Goal: Register for event/course

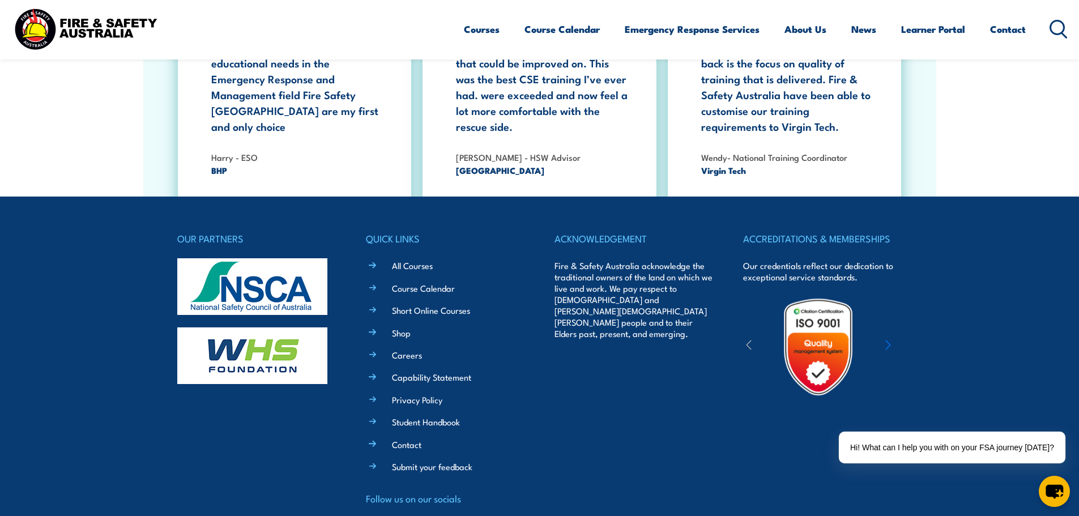
scroll to position [2095, 0]
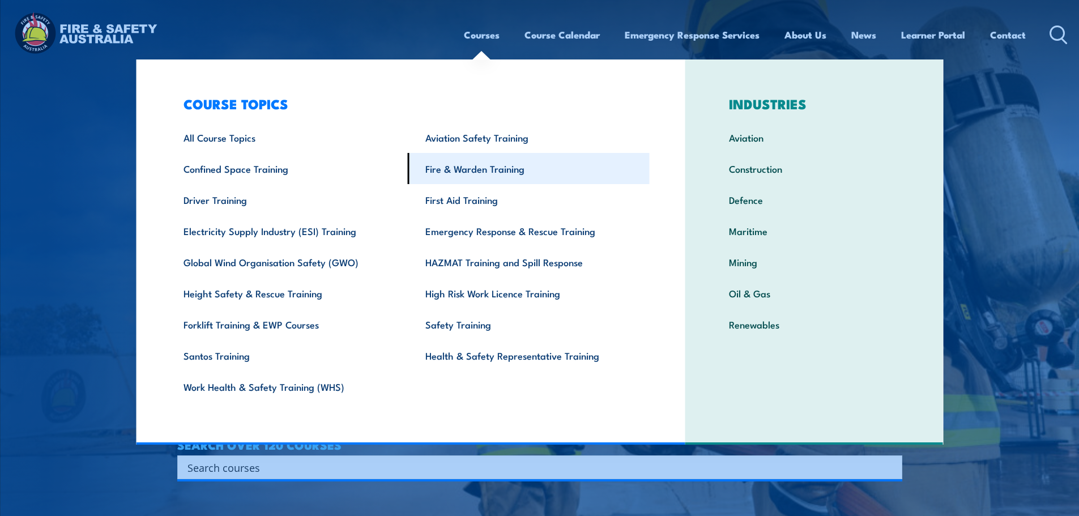
click at [468, 165] on link "Fire & Warden Training" at bounding box center [529, 168] width 242 height 31
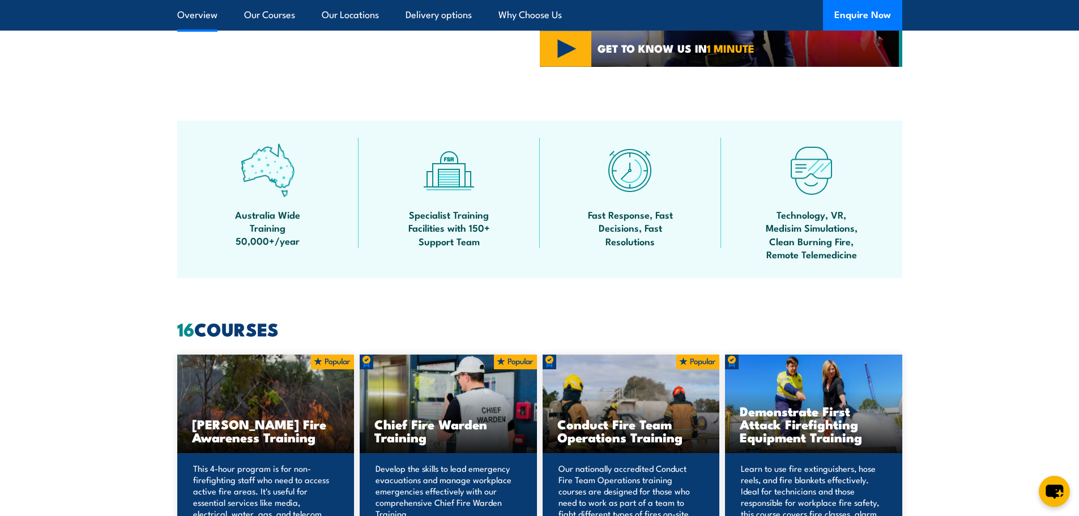
scroll to position [793, 0]
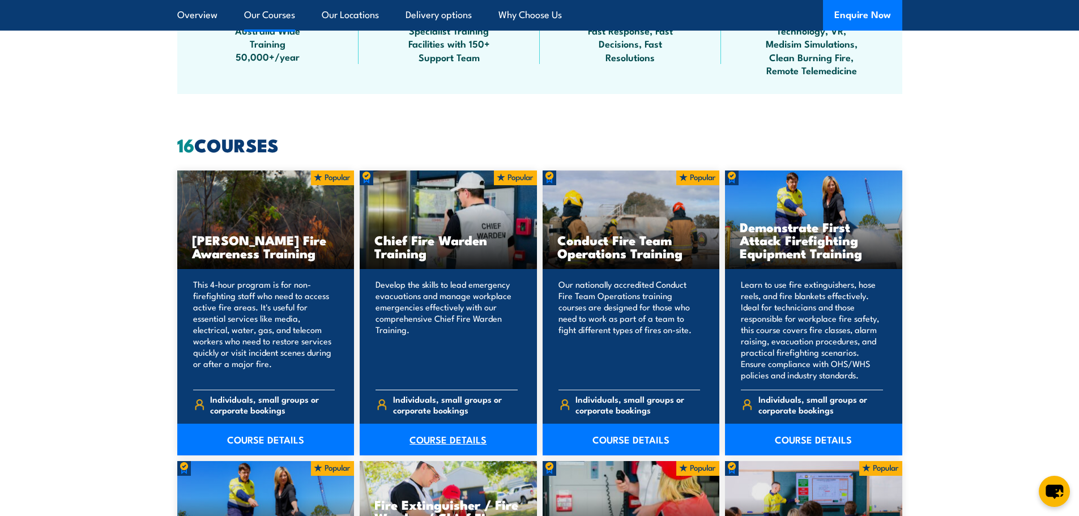
click at [438, 443] on link "COURSE DETAILS" at bounding box center [448, 440] width 177 height 32
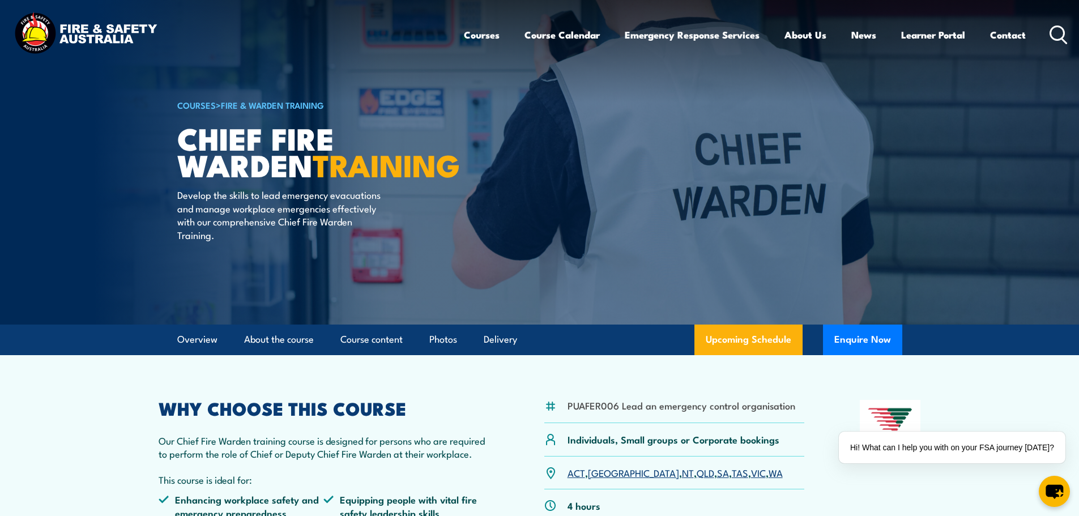
click at [1068, 34] on header "Courses Course Calendar Emergency Response Services Services Overview Emergency…" at bounding box center [539, 35] width 1079 height 70
click at [1063, 35] on circle at bounding box center [1058, 33] width 14 height 14
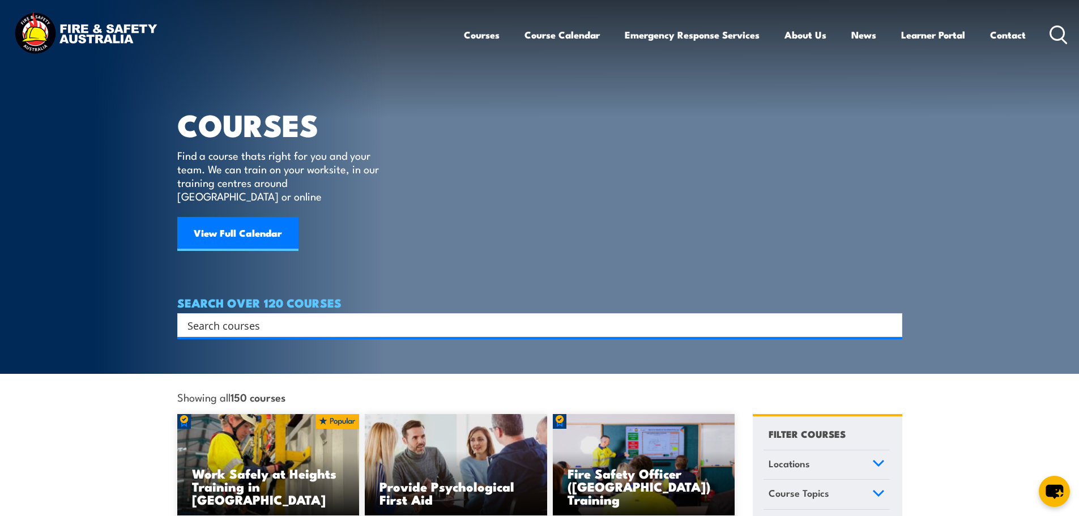
click at [534, 313] on div "Search" at bounding box center [539, 325] width 725 height 24
click at [527, 317] on input "Search input" at bounding box center [533, 325] width 690 height 17
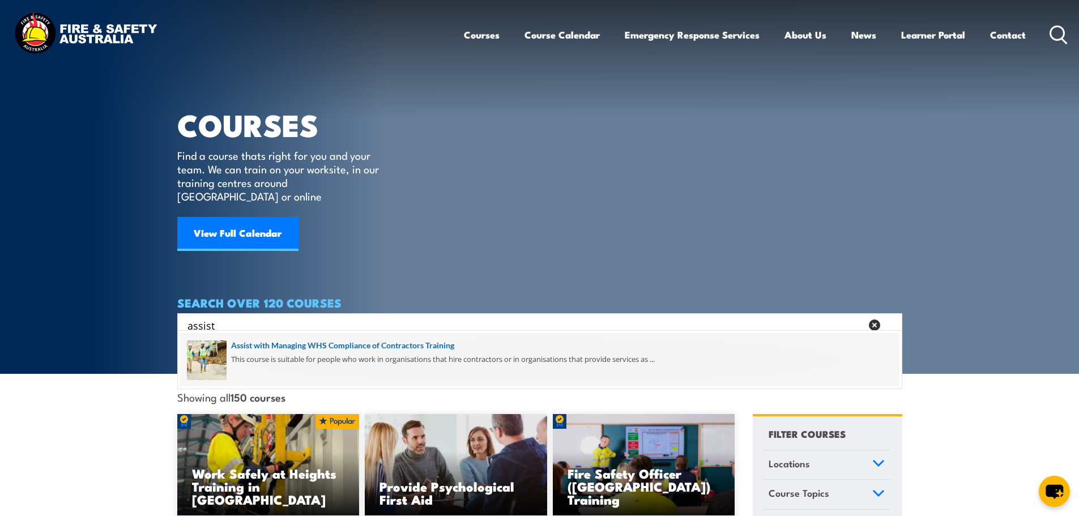
type input "assist"
click at [439, 343] on span at bounding box center [540, 359] width 718 height 53
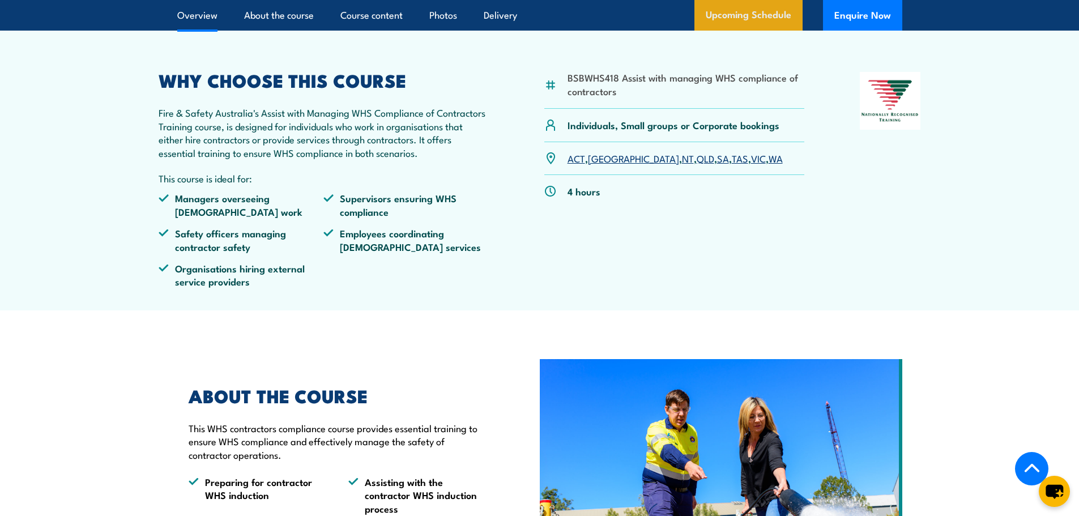
click at [762, 31] on link "Upcoming Schedule" at bounding box center [749, 15] width 108 height 31
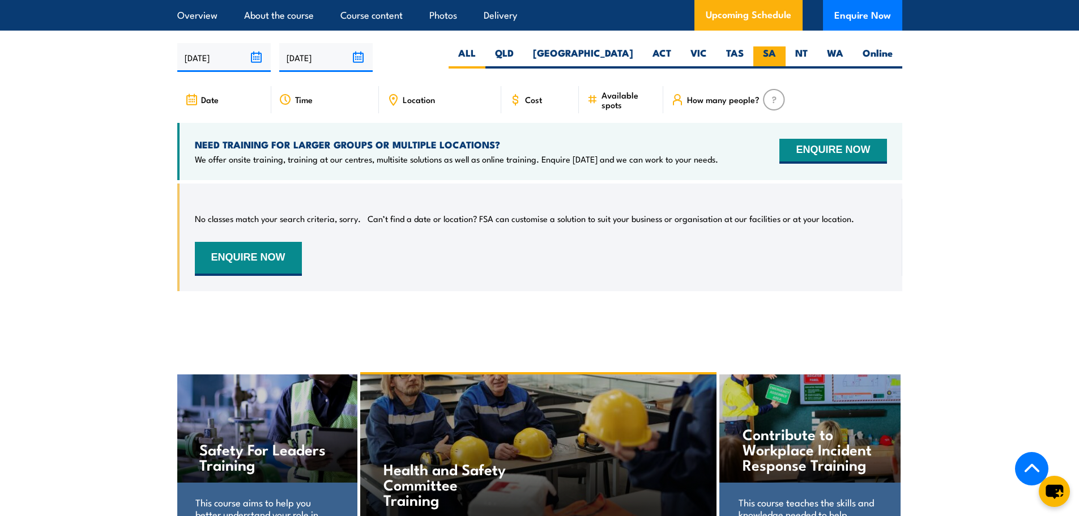
scroll to position [1777, 0]
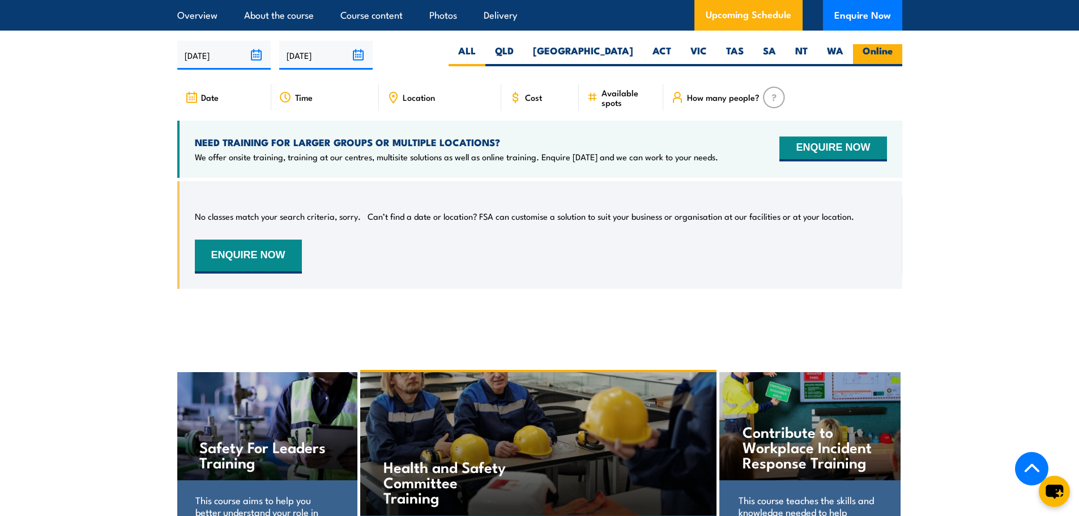
click at [862, 66] on label "Online" at bounding box center [877, 55] width 49 height 22
click at [893, 52] on input "Online" at bounding box center [896, 47] width 7 height 7
radio input "true"
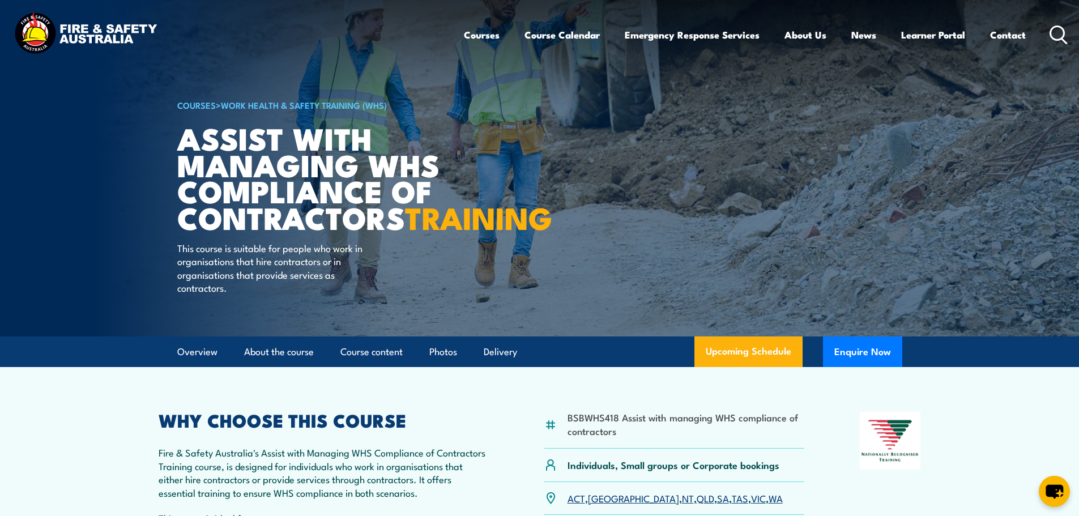
click at [1053, 33] on icon at bounding box center [1059, 34] width 18 height 19
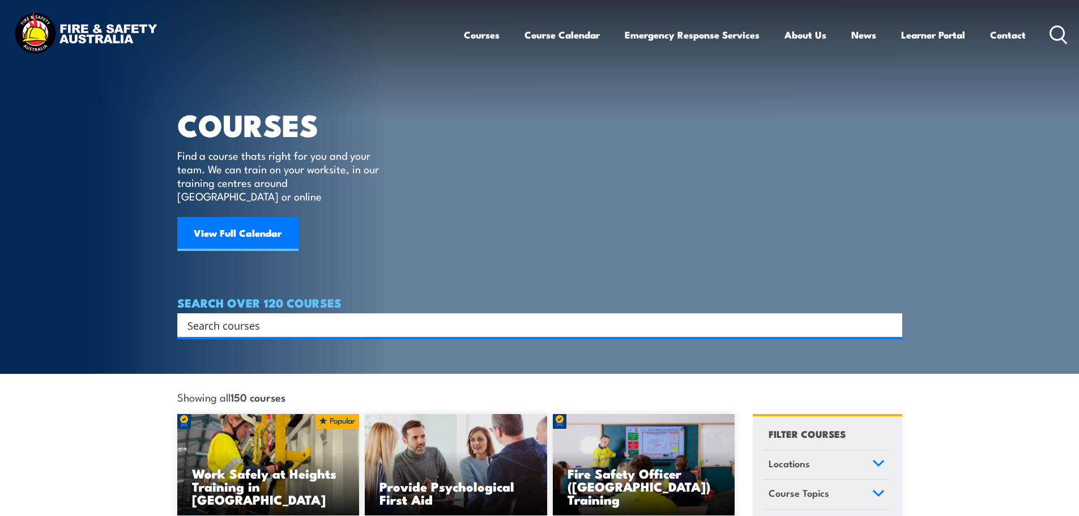
click at [625, 317] on input "Search input" at bounding box center [533, 325] width 690 height 17
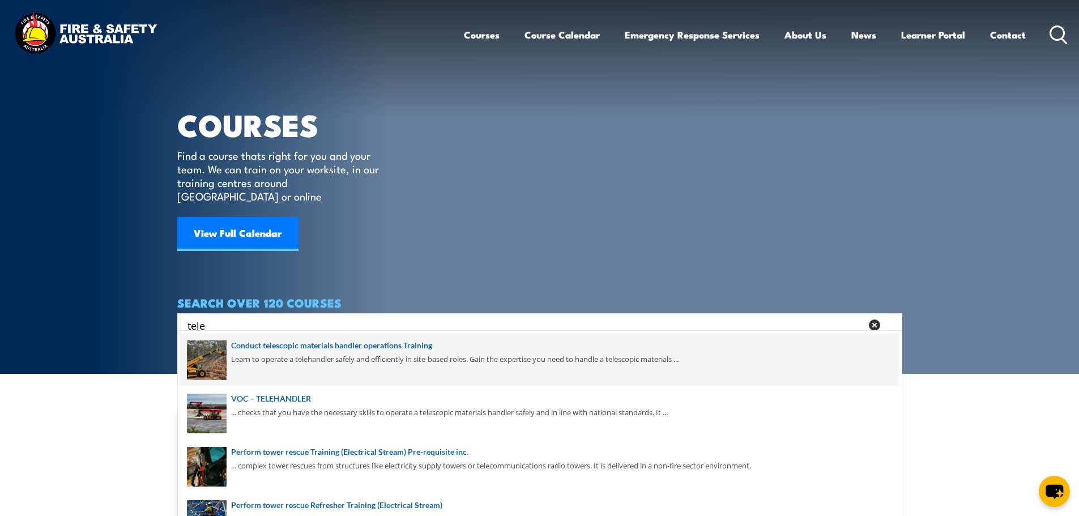
type input "tele"
click at [431, 356] on span at bounding box center [540, 359] width 718 height 53
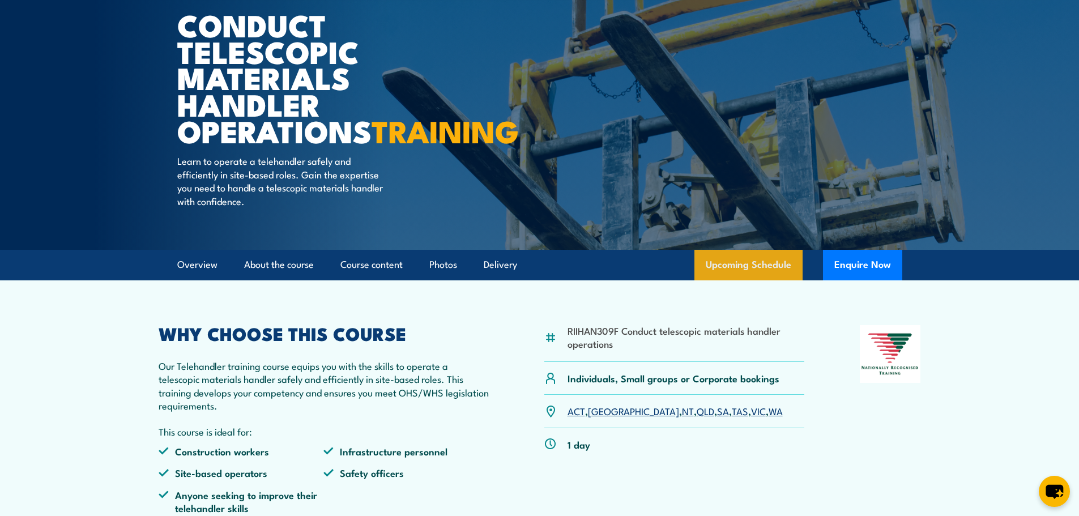
click at [725, 280] on link "Upcoming Schedule" at bounding box center [749, 265] width 108 height 31
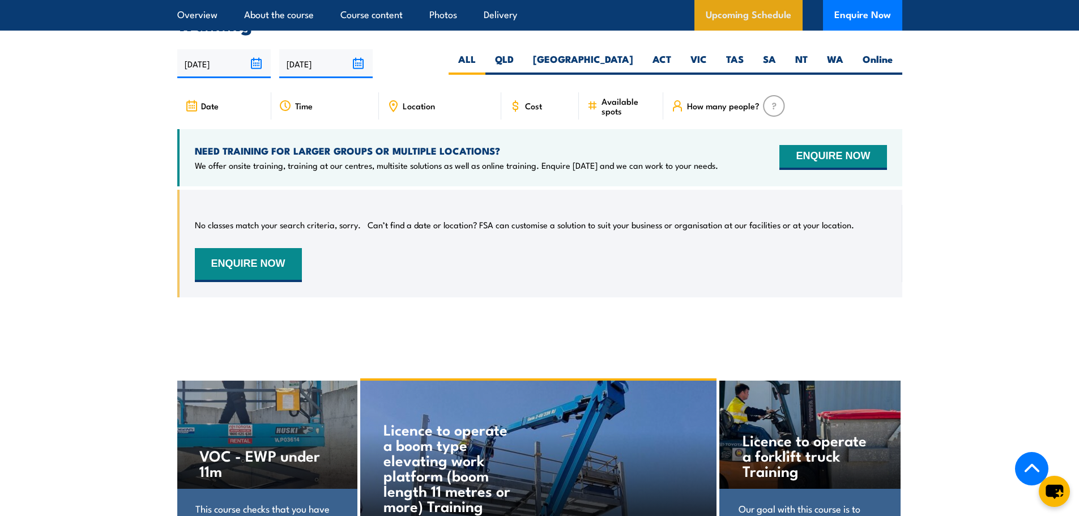
scroll to position [1796, 0]
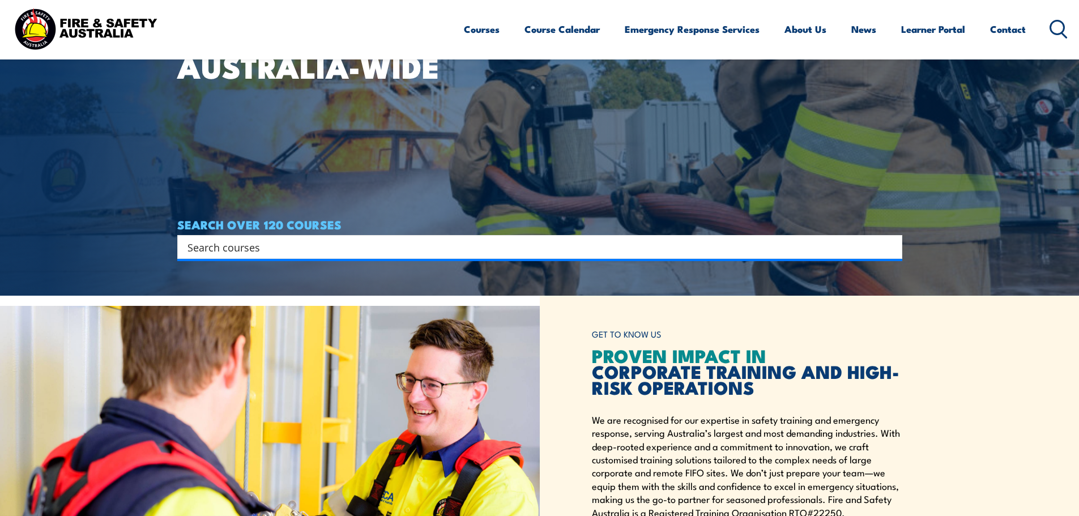
scroll to position [227, 0]
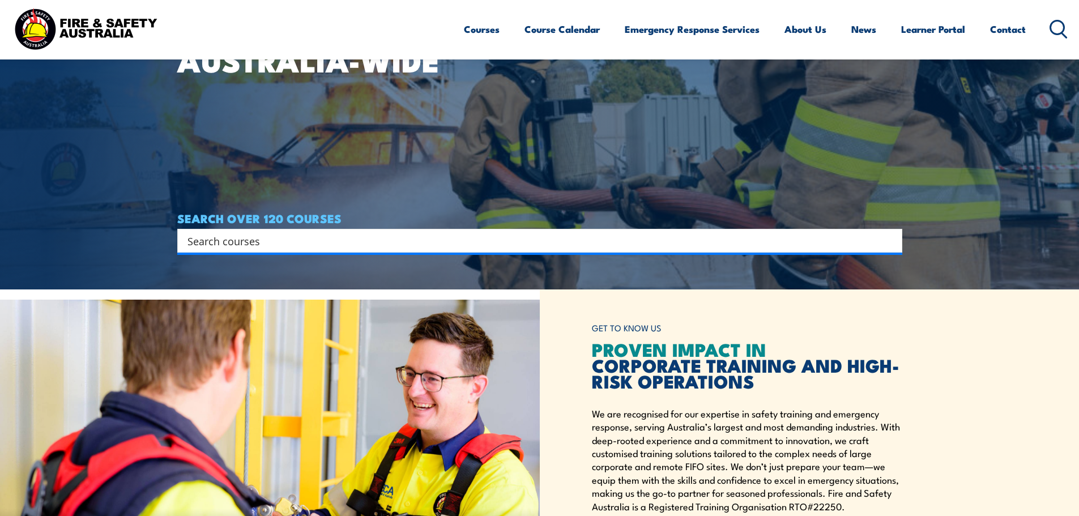
click at [368, 223] on input "Search input" at bounding box center [533, 240] width 690 height 17
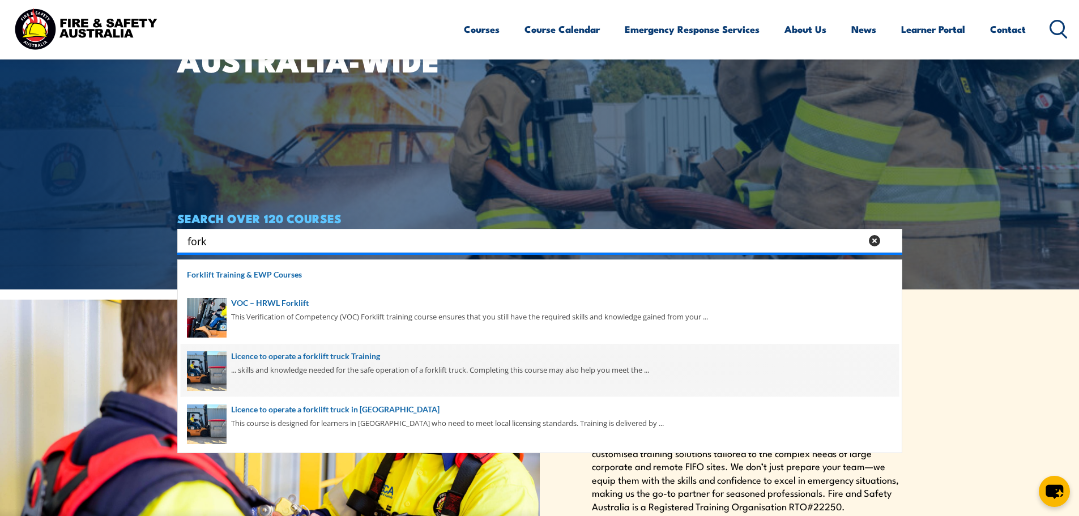
type input "fork"
click at [326, 223] on span at bounding box center [540, 370] width 718 height 53
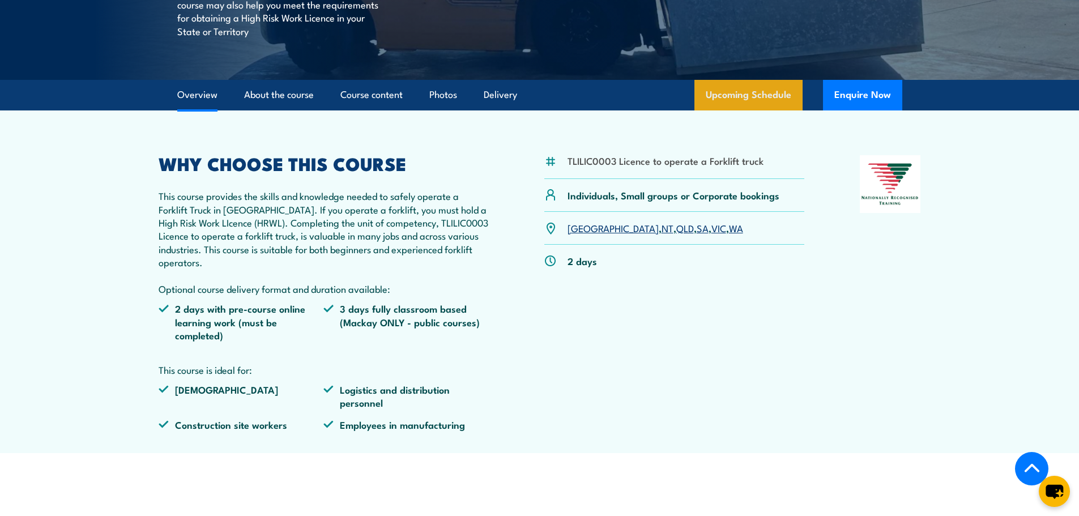
click at [754, 91] on link "Upcoming Schedule" at bounding box center [749, 95] width 108 height 31
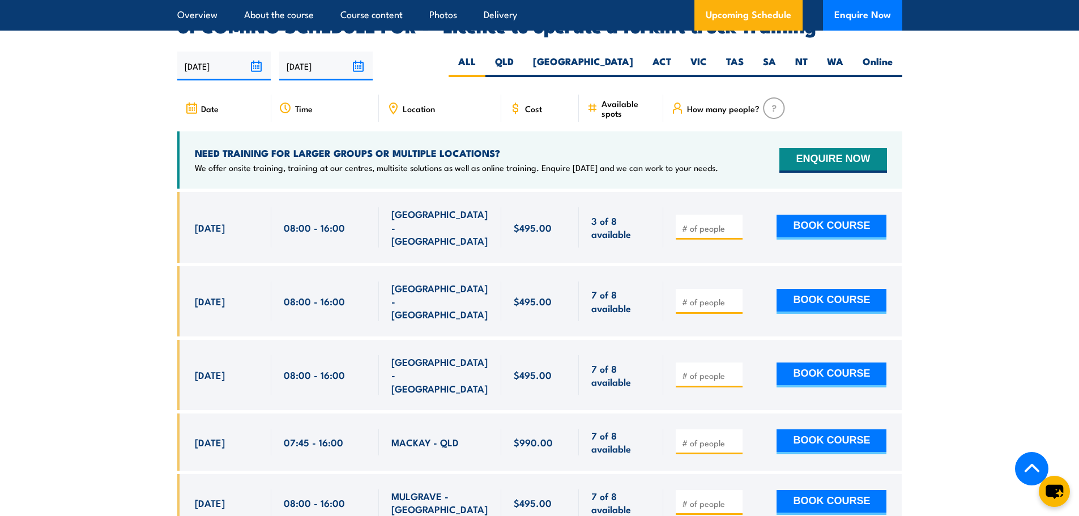
scroll to position [1896, 0]
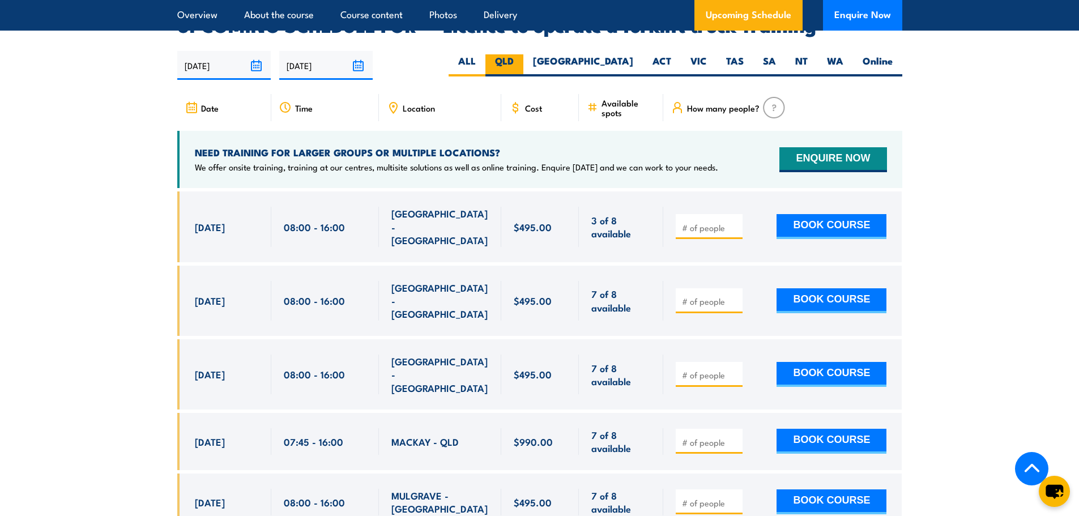
click at [523, 54] on label "QLD" at bounding box center [504, 65] width 38 height 22
click at [521, 54] on input "QLD" at bounding box center [517, 57] width 7 height 7
radio input "true"
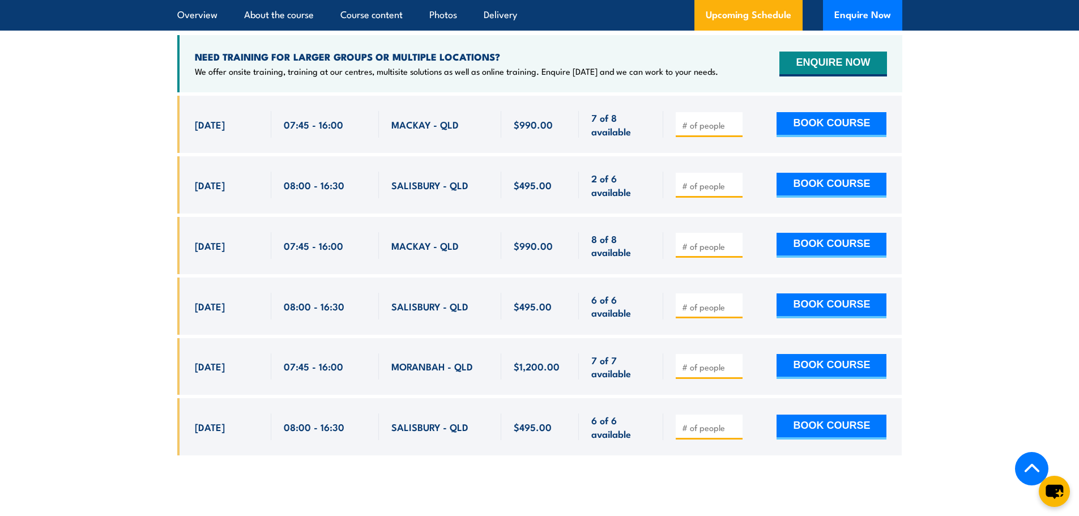
scroll to position [2009, 0]
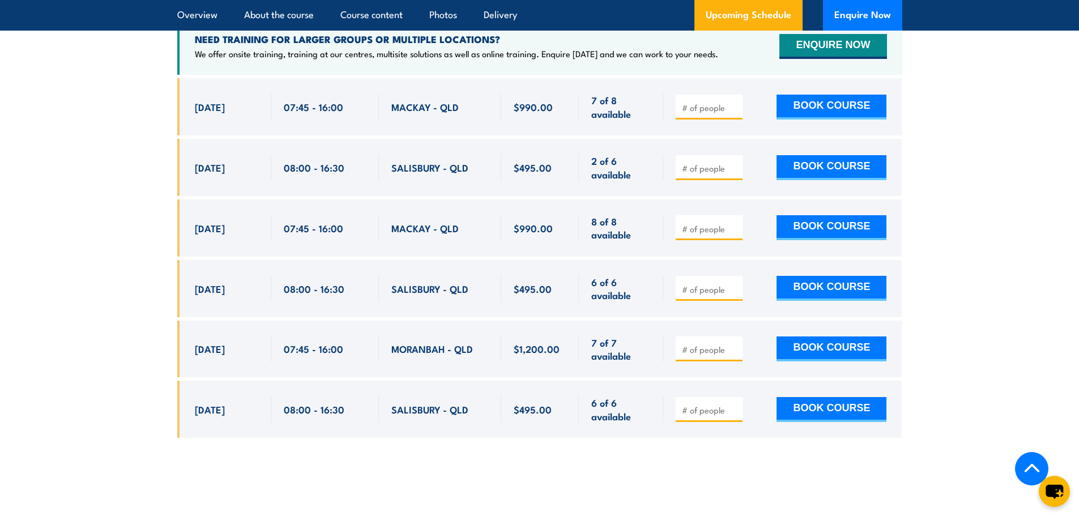
click at [671, 93] on div at bounding box center [782, 106] width 238 height 57
click at [684, 102] on input "number" at bounding box center [710, 107] width 57 height 11
type input "1"
click at [811, 96] on button "BOOK COURSE" at bounding box center [832, 107] width 110 height 25
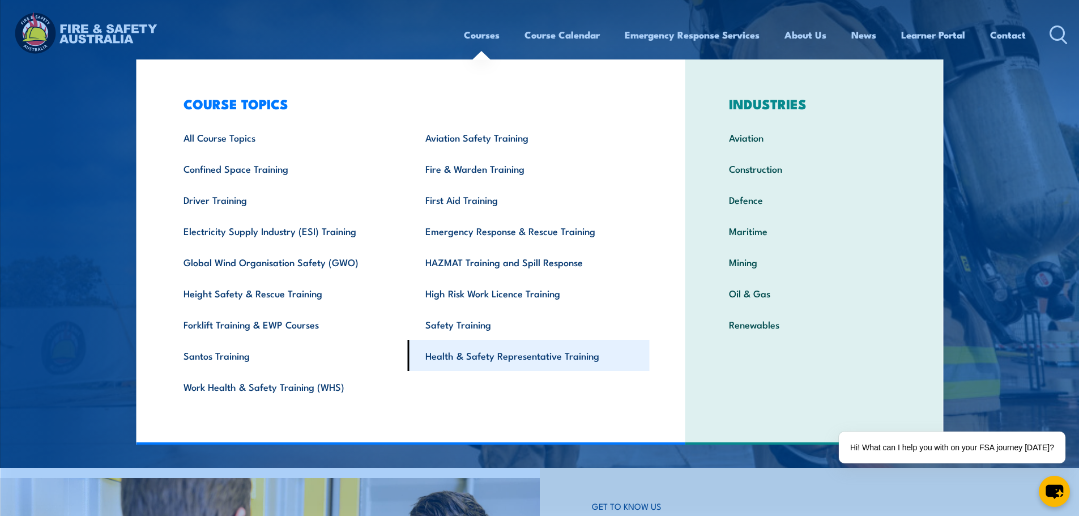
scroll to position [113, 0]
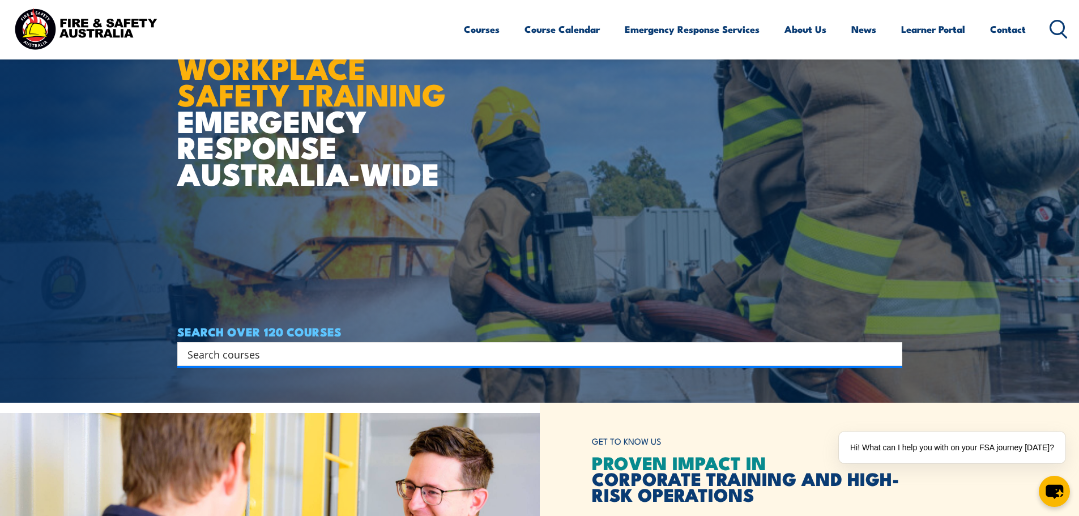
click at [813, 359] on input "Search input" at bounding box center [533, 354] width 690 height 17
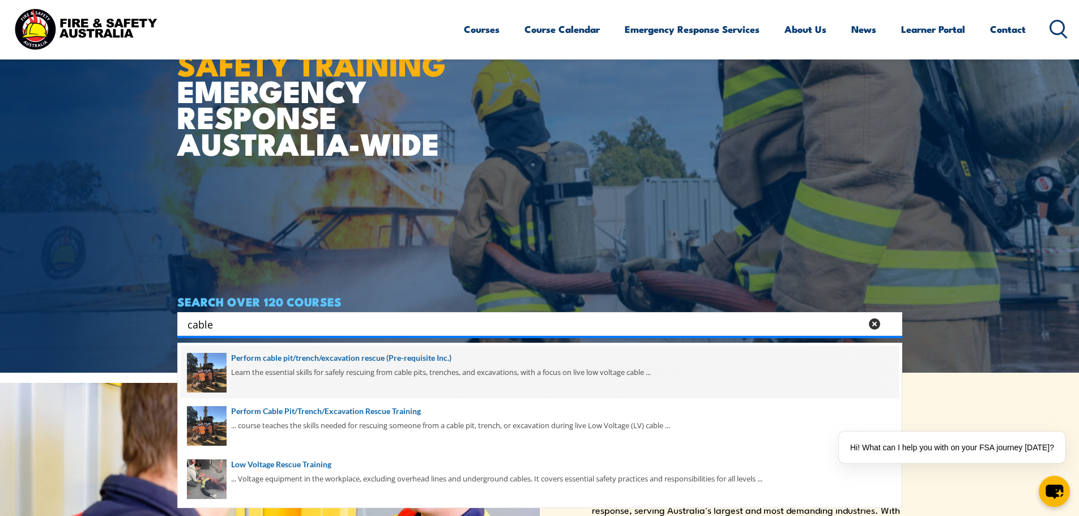
scroll to position [170, 0]
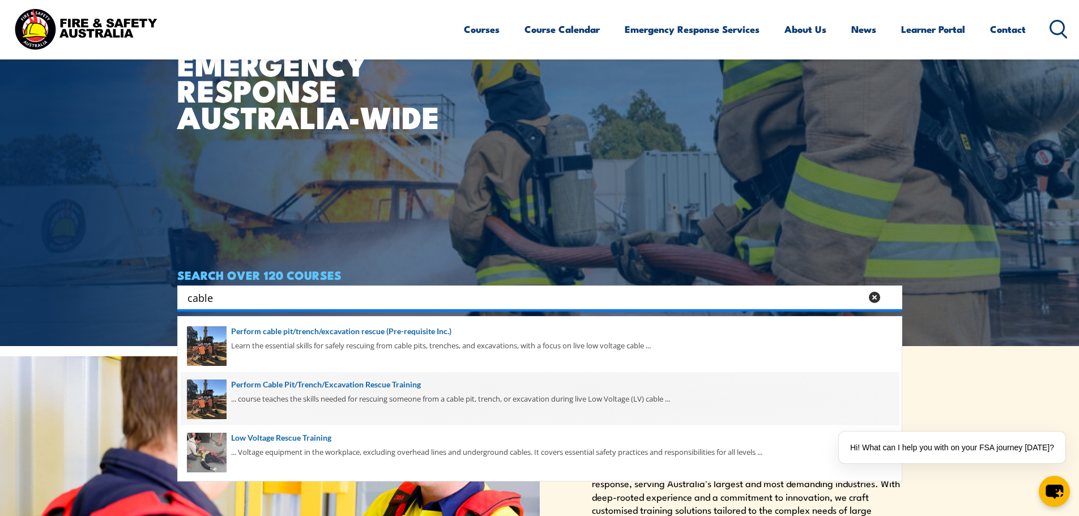
type input "cable"
click at [414, 398] on span at bounding box center [540, 398] width 718 height 53
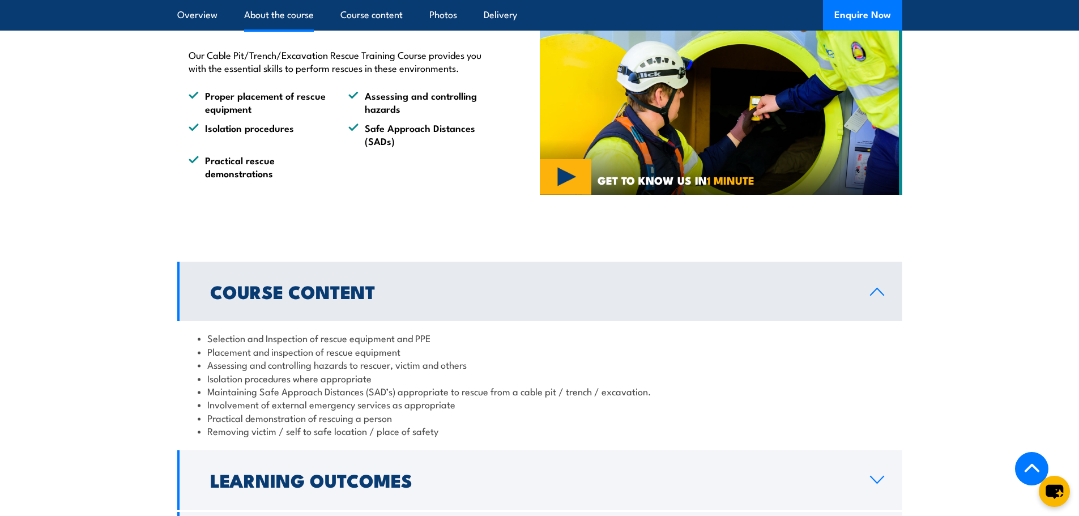
scroll to position [680, 0]
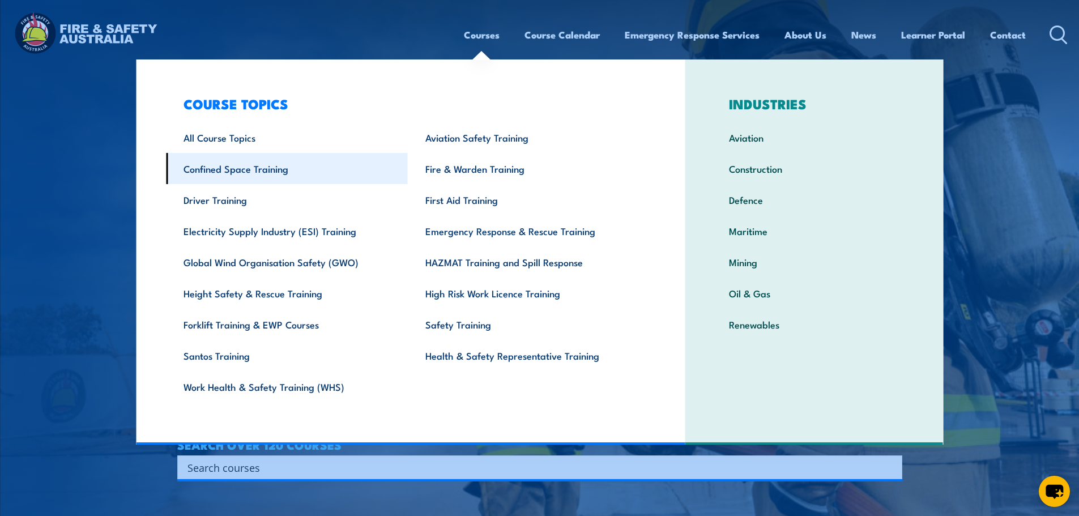
click at [240, 168] on link "Confined Space Training" at bounding box center [287, 168] width 242 height 31
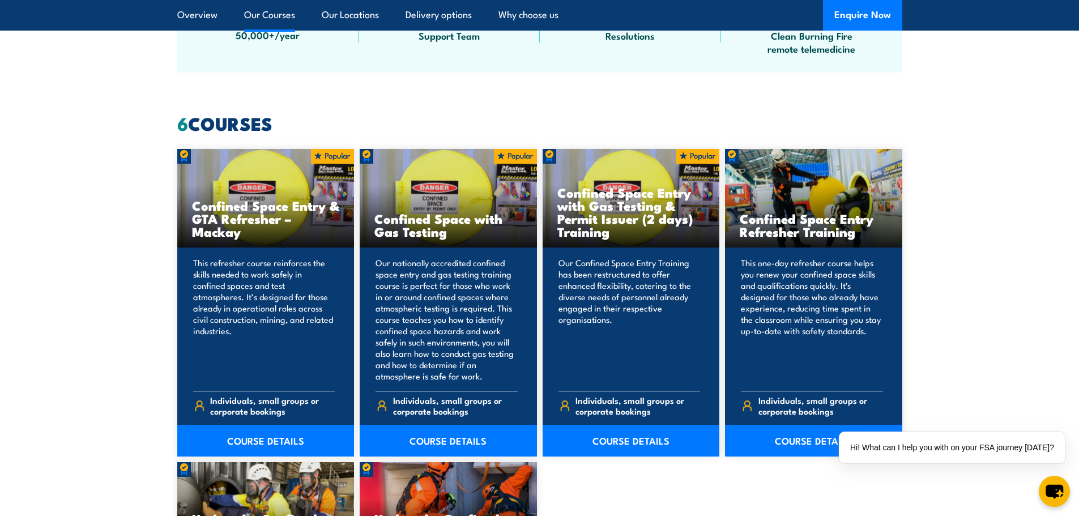
scroll to position [906, 0]
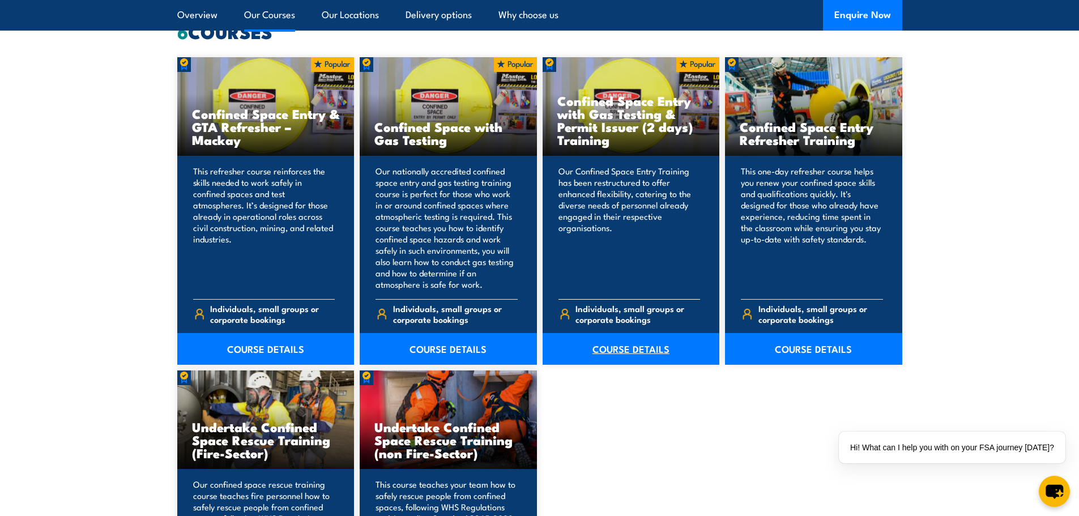
click at [646, 353] on link "COURSE DETAILS" at bounding box center [631, 349] width 177 height 32
click at [829, 351] on link "COURSE DETAILS" at bounding box center [813, 349] width 177 height 32
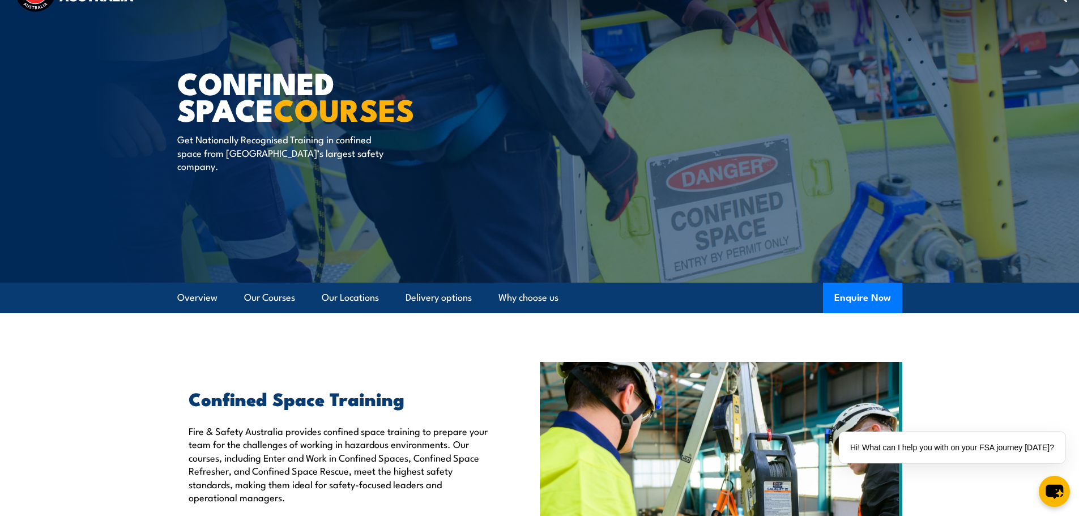
scroll to position [0, 0]
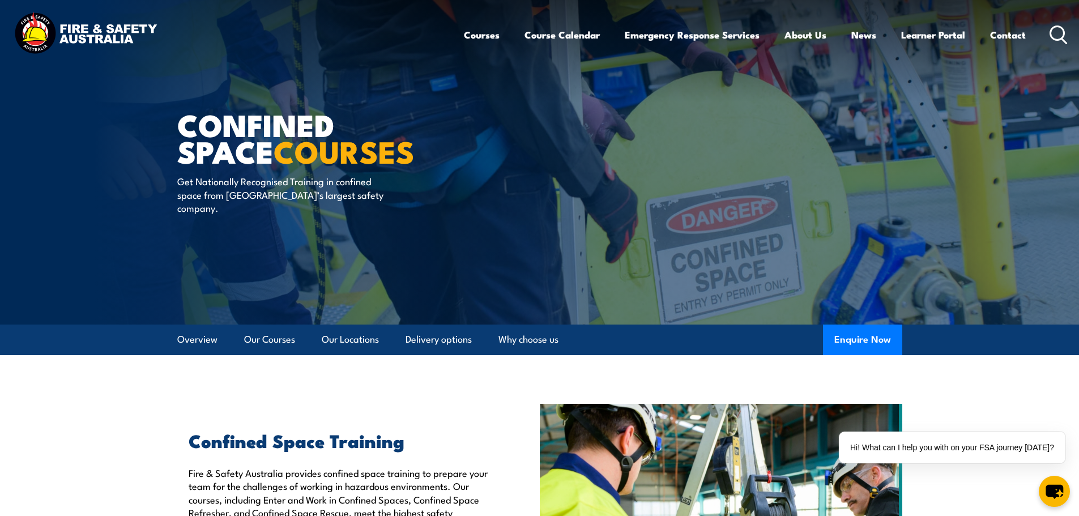
click at [1063, 32] on icon at bounding box center [1059, 34] width 18 height 19
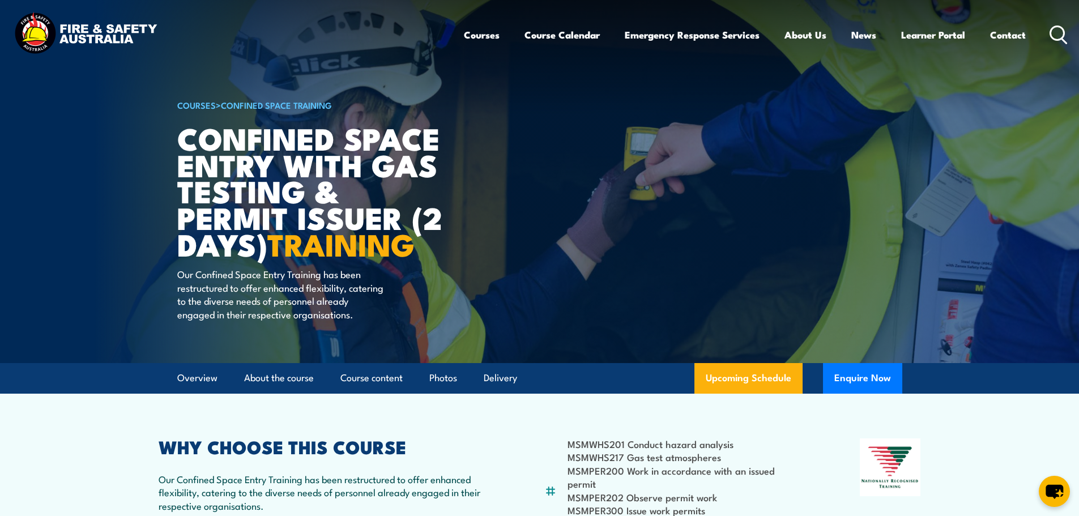
drag, startPoint x: 749, startPoint y: 378, endPoint x: 823, endPoint y: 181, distance: 211.2
click at [749, 378] on link "Upcoming Schedule" at bounding box center [749, 378] width 108 height 31
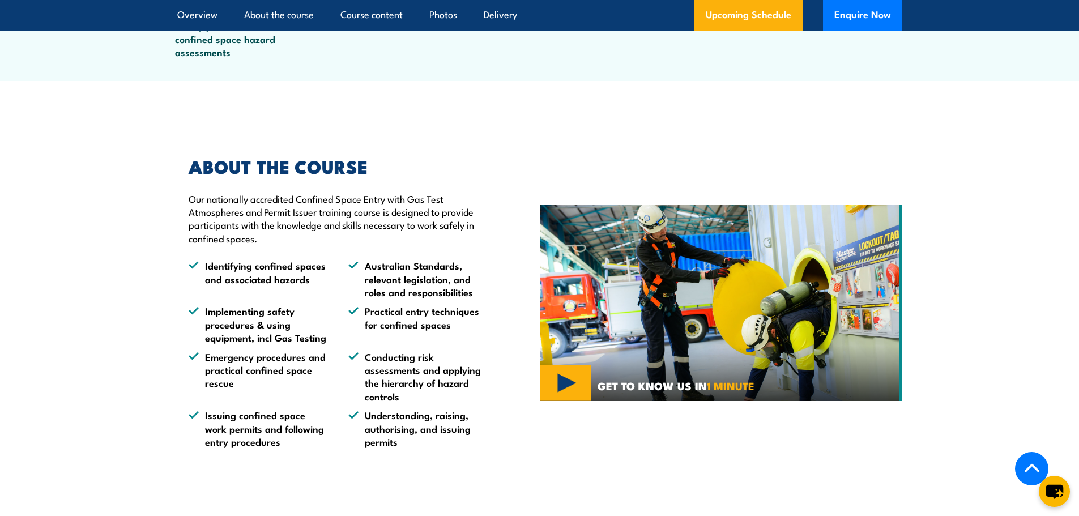
scroll to position [2084, 0]
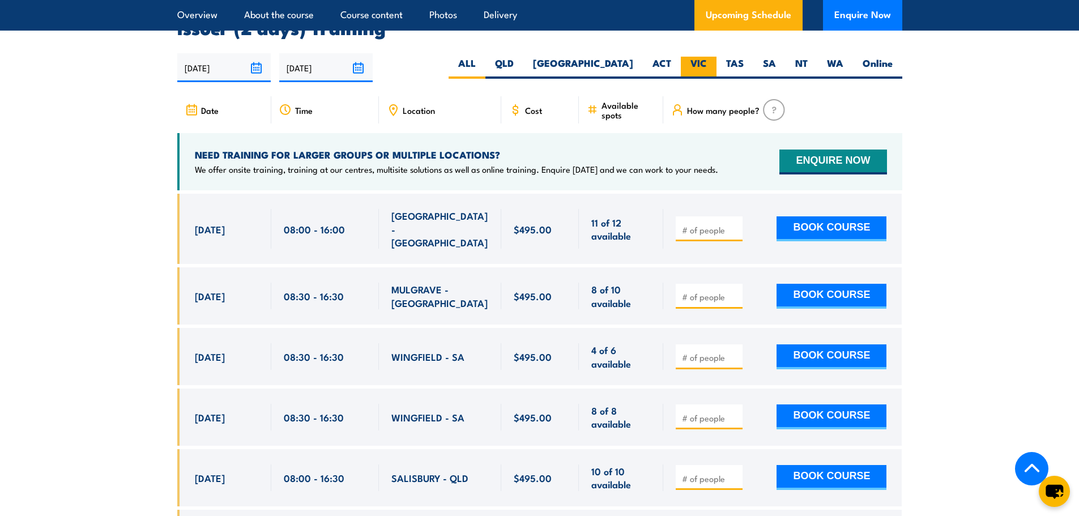
click at [695, 70] on label "VIC" at bounding box center [699, 68] width 36 height 22
click at [707, 64] on input "VIC" at bounding box center [710, 60] width 7 height 7
radio input "true"
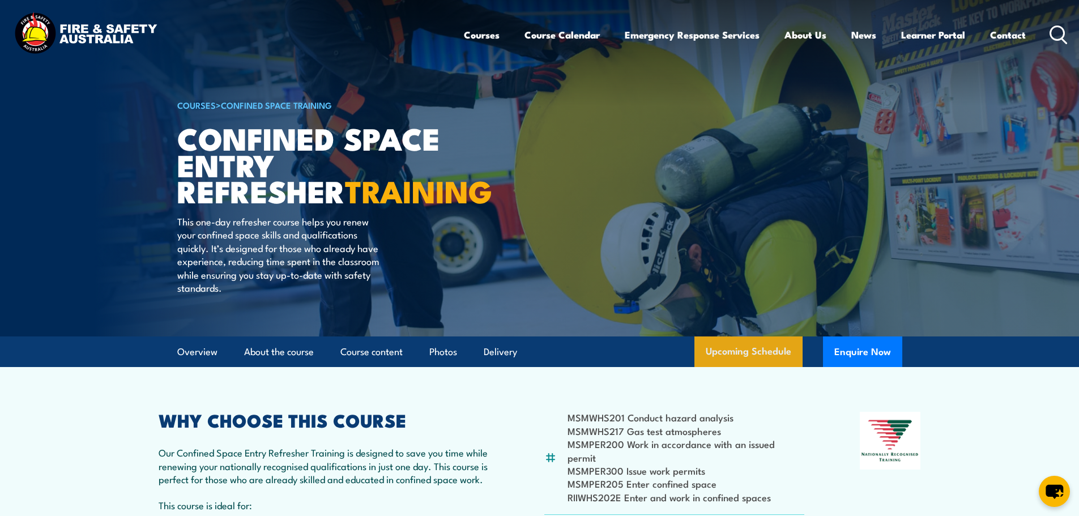
click at [735, 351] on link "Upcoming Schedule" at bounding box center [749, 351] width 108 height 31
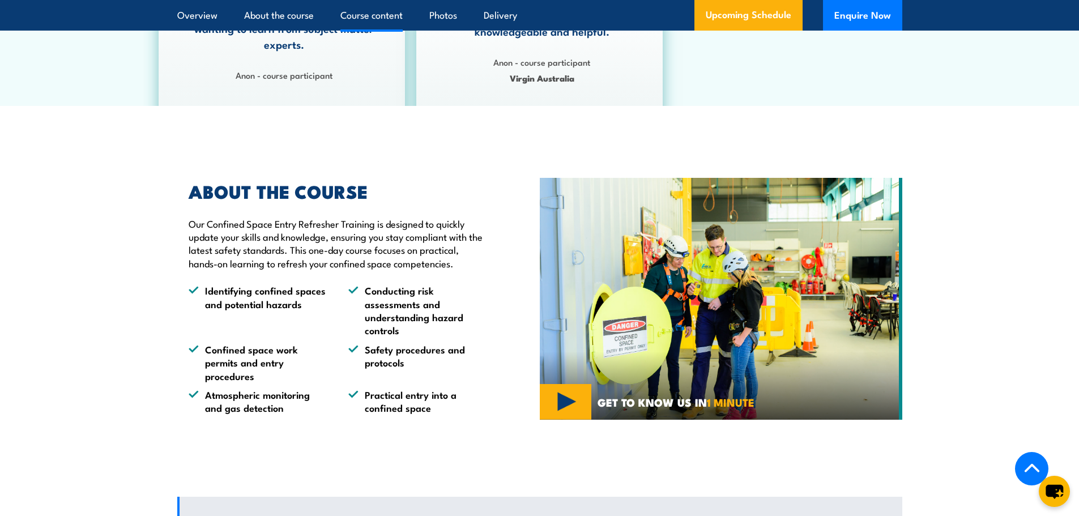
scroll to position [2009, 0]
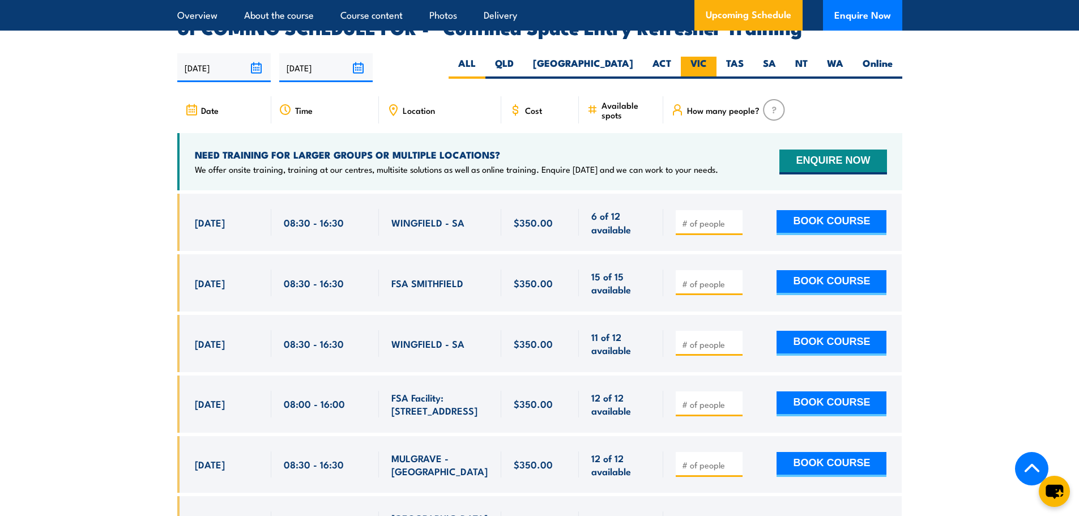
click at [703, 57] on label "VIC" at bounding box center [699, 68] width 36 height 22
click at [707, 57] on input "VIC" at bounding box center [710, 60] width 7 height 7
radio input "true"
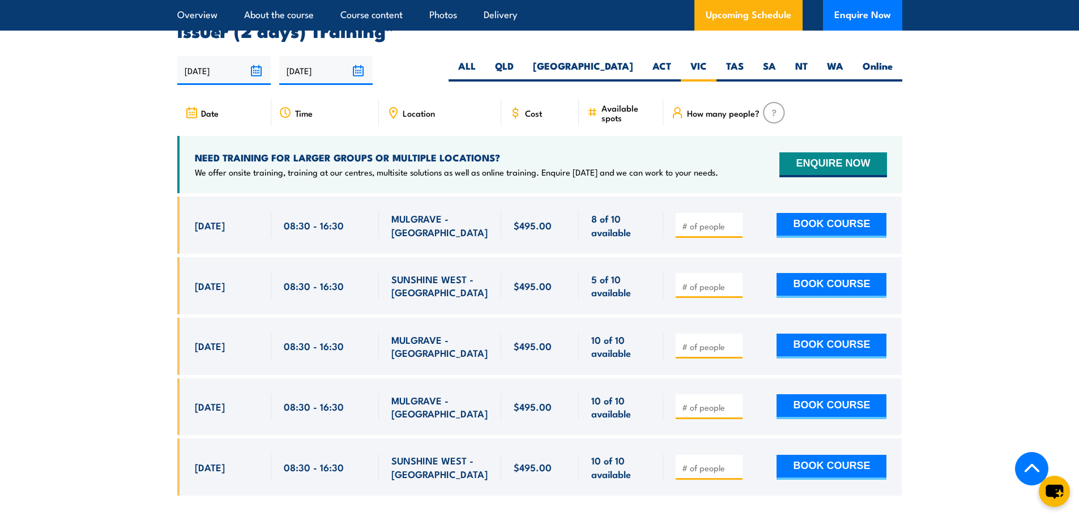
scroll to position [2084, 0]
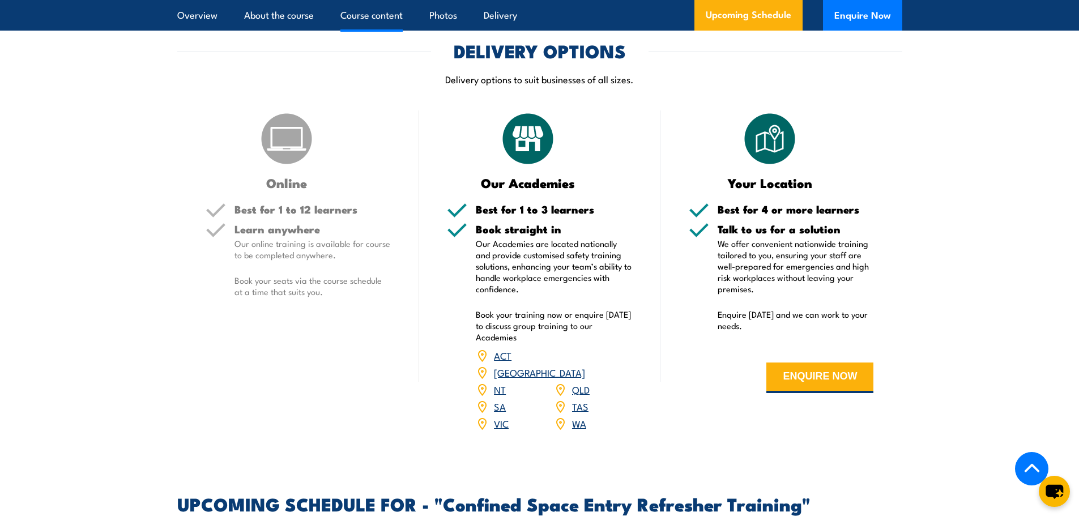
scroll to position [1216, 0]
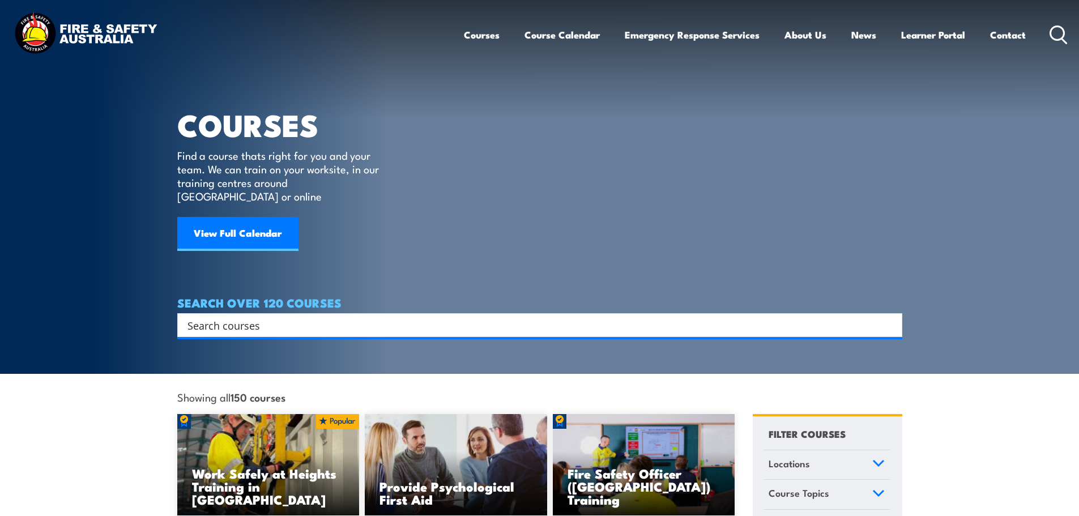
click at [697, 317] on input "Search input" at bounding box center [533, 325] width 690 height 17
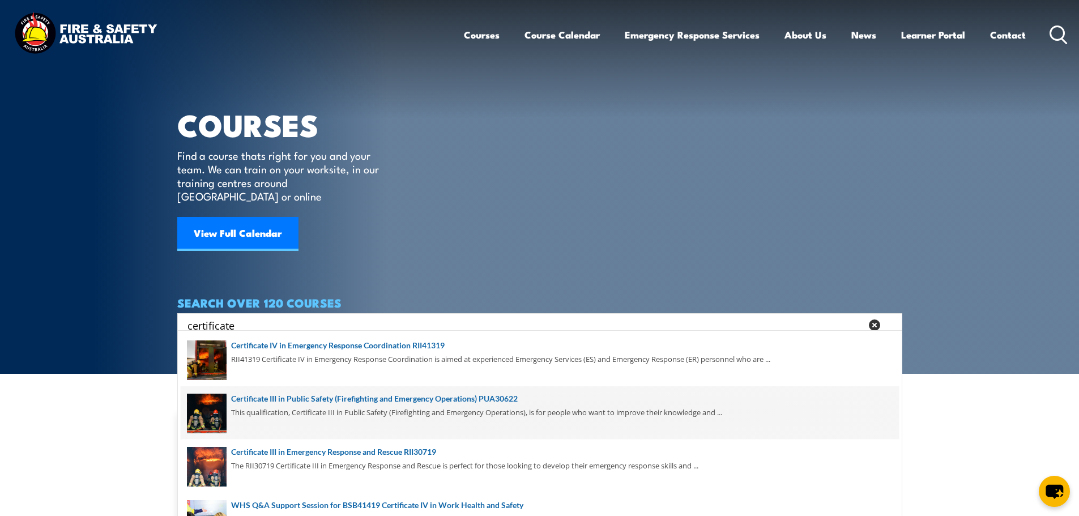
scroll to position [57, 0]
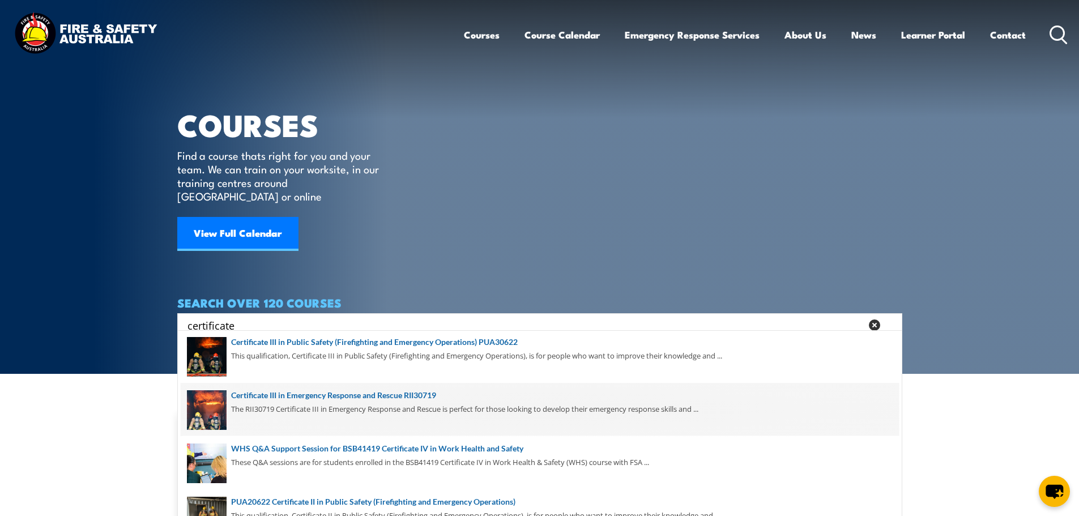
type input "certificate"
click at [414, 403] on span at bounding box center [540, 409] width 718 height 53
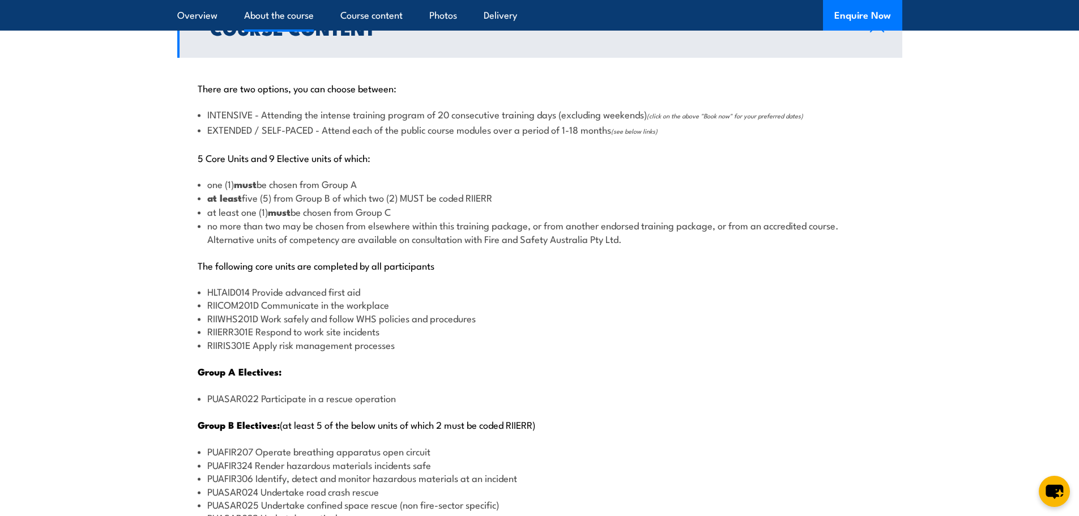
scroll to position [1190, 0]
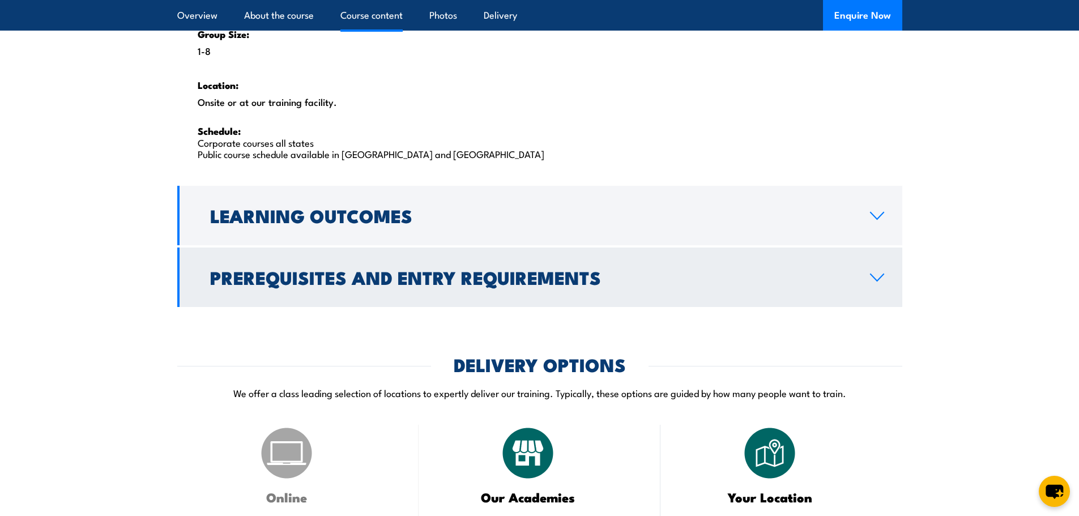
click at [487, 253] on link "Prerequisites and Entry Requirements" at bounding box center [539, 277] width 725 height 59
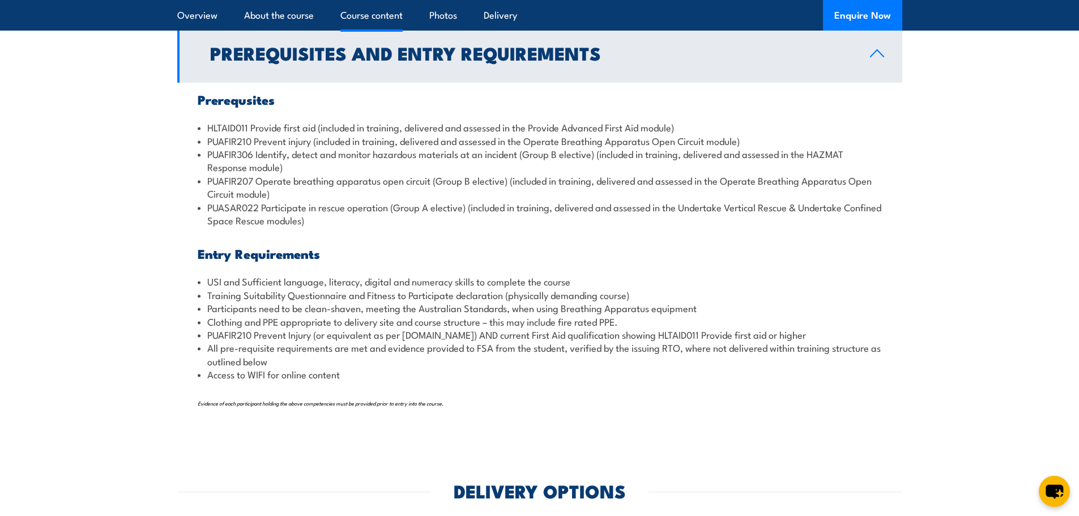
scroll to position [1279, 0]
